Goal: Task Accomplishment & Management: Manage account settings

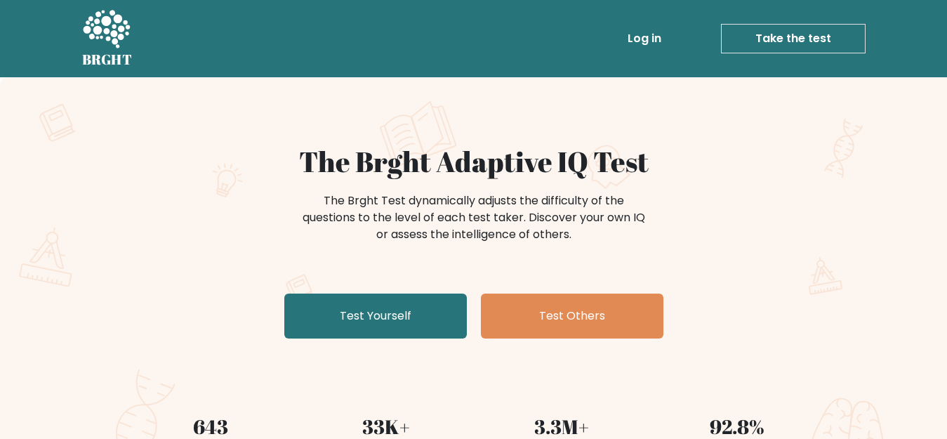
click at [639, 36] on link "Log in" at bounding box center [644, 39] width 45 height 28
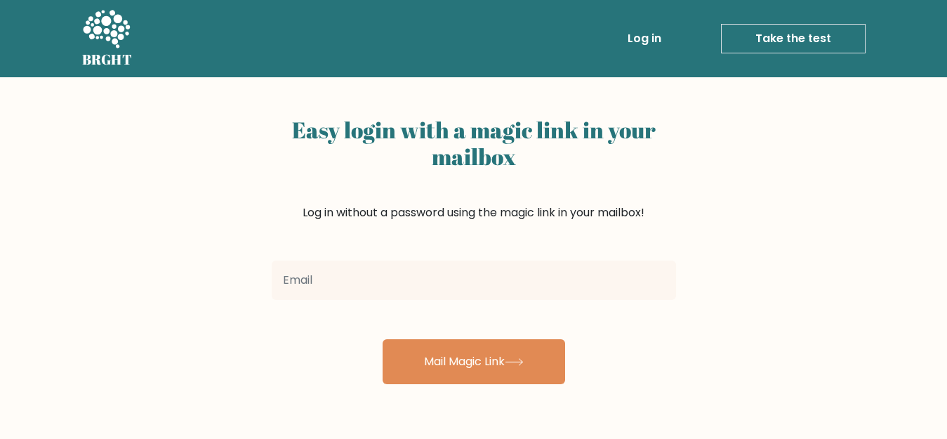
click at [390, 282] on input "email" at bounding box center [474, 279] width 404 height 39
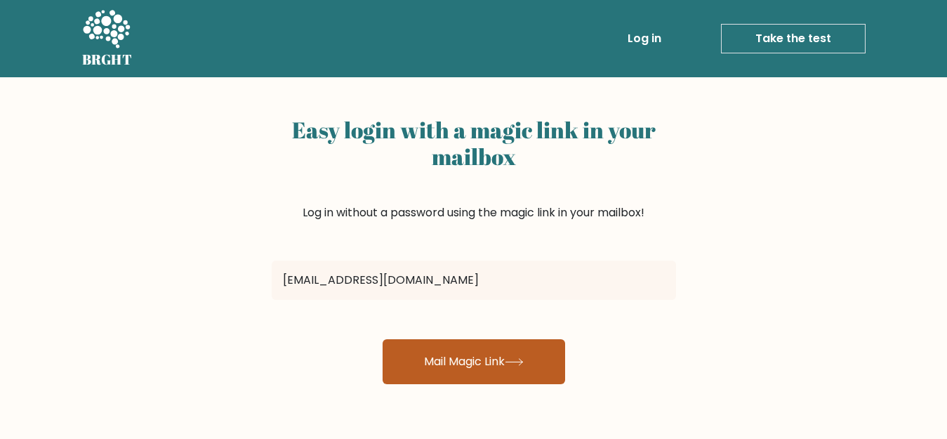
type input "milibiswas9249@gmail.com"
click at [475, 366] on button "Mail Magic Link" at bounding box center [473, 361] width 182 height 45
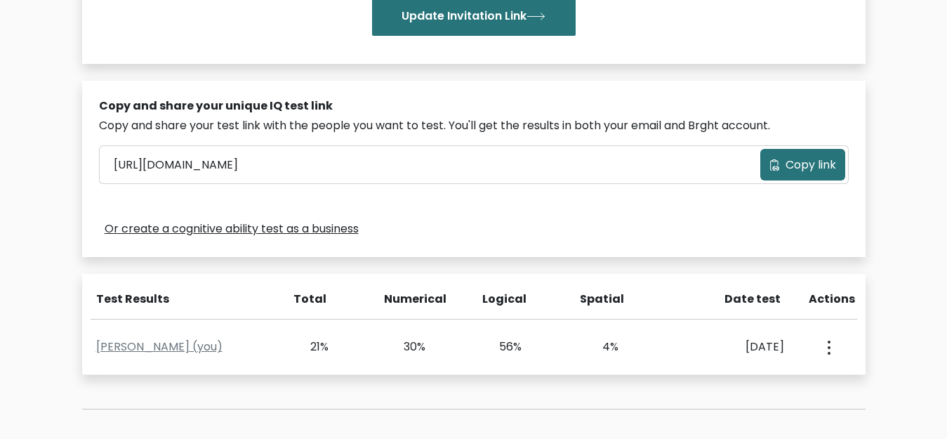
scroll to position [491, 0]
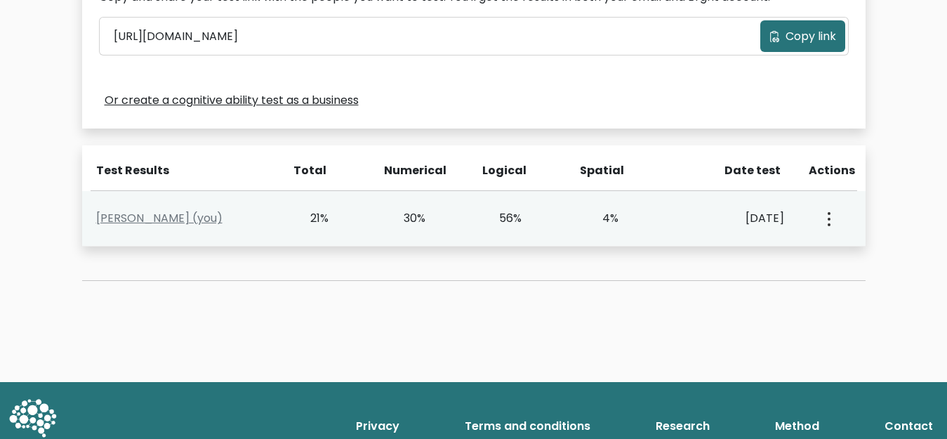
click at [829, 218] on circle "button" at bounding box center [828, 219] width 3 height 3
click at [855, 255] on link "View Profile" at bounding box center [877, 259] width 111 height 22
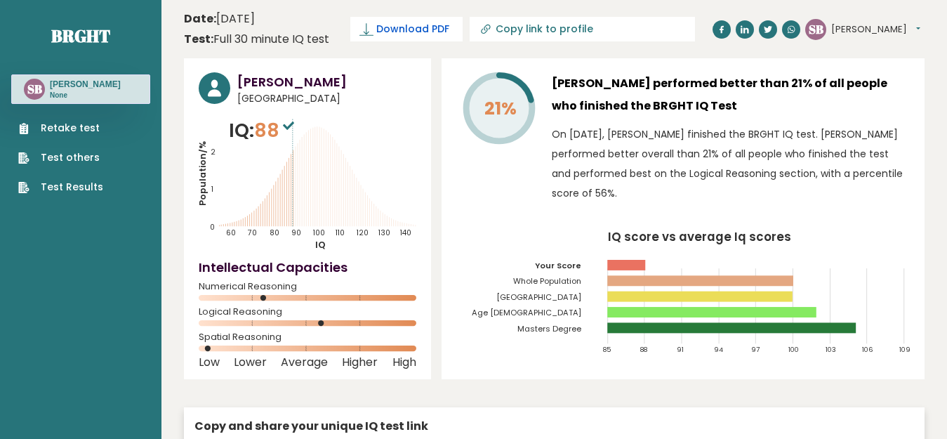
click at [396, 30] on span "Download PDF" at bounding box center [412, 29] width 73 height 15
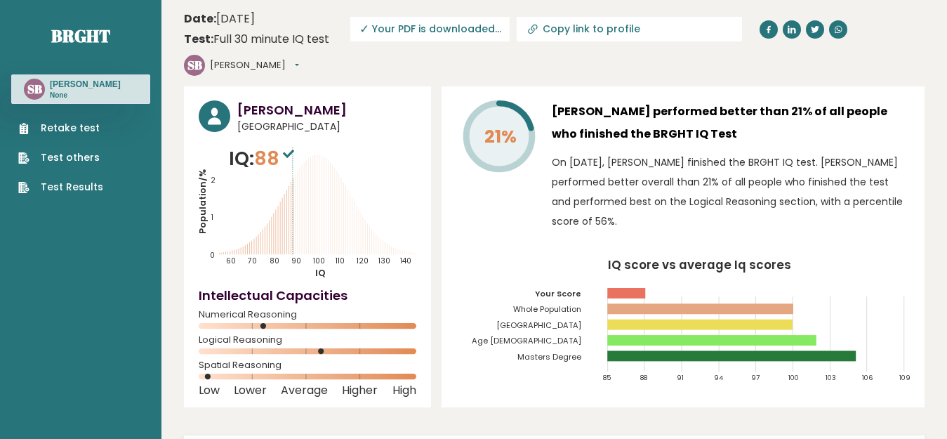
click at [72, 187] on link "Test Results" at bounding box center [60, 187] width 85 height 15
